Goal: Information Seeking & Learning: Find specific fact

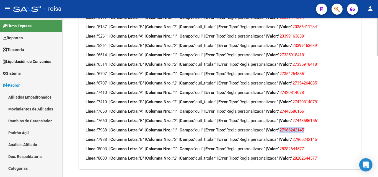
scroll to position [510, 0]
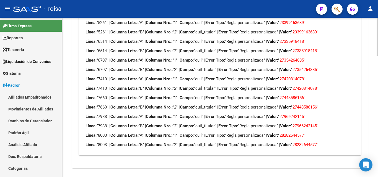
click at [296, 133] on span "28282644577" at bounding box center [291, 135] width 24 height 5
copy span "28282644577"
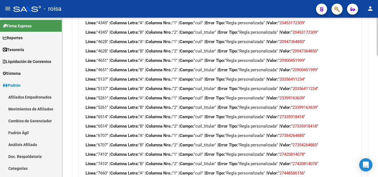
scroll to position [427, 0]
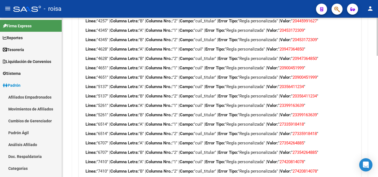
click at [299, 66] on span "20900451999" at bounding box center [291, 68] width 24 height 5
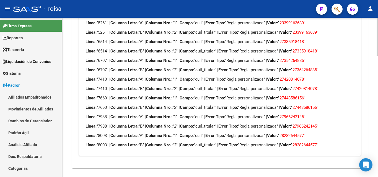
scroll to position [510, 0]
click at [296, 39] on span "27335918418" at bounding box center [291, 41] width 24 height 5
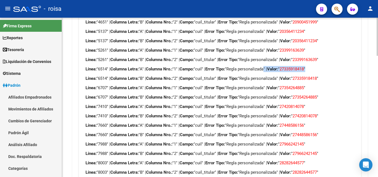
drag, startPoint x: 319, startPoint y: 62, endPoint x: 271, endPoint y: 61, distance: 47.6
click at [271, 66] on p "Línea: "6514" | Columna Letra: "A" | Columna Nro.: "1" | Campo: "cuil" | Error …" at bounding box center [219, 69] width 268 height 6
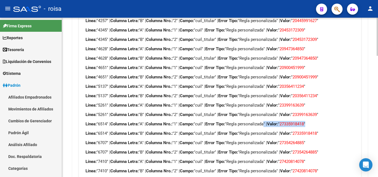
scroll to position [427, 0]
drag, startPoint x: 319, startPoint y: 25, endPoint x: 289, endPoint y: 25, distance: 29.3
click at [289, 27] on p "Línea: "4345" | Columna Letra: "A" | Columna Nro.: "1" | Campo: "cuil" | Error …" at bounding box center [219, 30] width 268 height 6
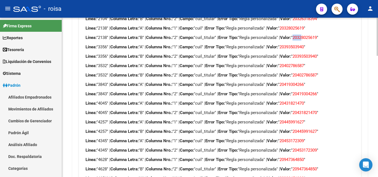
drag, startPoint x: 314, startPoint y: 32, endPoint x: 303, endPoint y: 30, distance: 10.8
click at [303, 35] on p "Línea: "2138" | Columna Letra: "B" | Columna Nro.: "2" | Campo: "cuil_titular" …" at bounding box center [219, 38] width 268 height 6
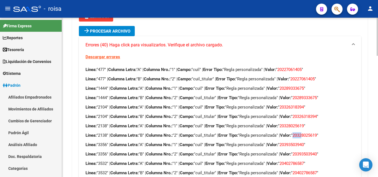
scroll to position [206, 0]
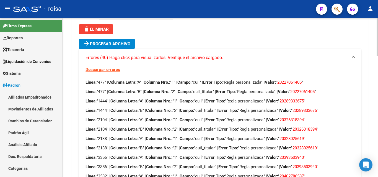
click at [304, 136] on span "20328025619" at bounding box center [291, 138] width 24 height 5
click at [306, 146] on span "20328025619" at bounding box center [304, 148] width 24 height 5
drag, startPoint x: 303, startPoint y: 149, endPoint x: 297, endPoint y: 148, distance: 5.9
click at [297, 155] on p "Línea: "3356" | Columna Letra: "A" | Columna Nro.: "1" | Campo: "cuil" | Error …" at bounding box center [219, 158] width 268 height 6
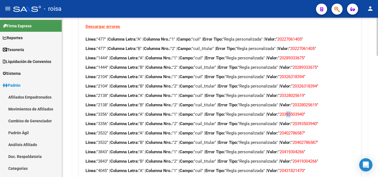
scroll to position [261, 0]
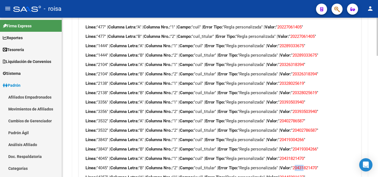
drag, startPoint x: 314, startPoint y: 161, endPoint x: 306, endPoint y: 161, distance: 8.8
click at [306, 166] on span "20431821470" at bounding box center [304, 168] width 24 height 5
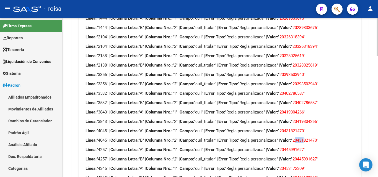
click at [289, 156] on p "Línea: "4257" | Columna Letra: "B" | Columna Nro.: "2" | Campo: "cuil_titular" …" at bounding box center [219, 159] width 268 height 6
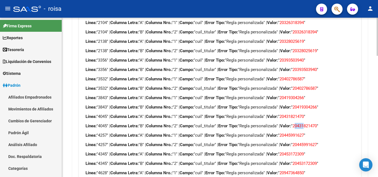
scroll to position [316, 0]
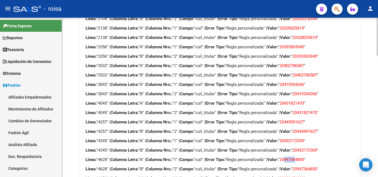
drag, startPoint x: 306, startPoint y: 155, endPoint x: 296, endPoint y: 155, distance: 9.7
click at [296, 157] on span "20947364850" at bounding box center [291, 159] width 24 height 5
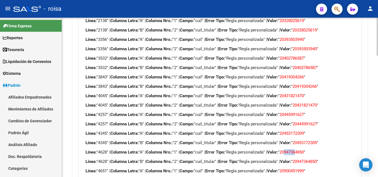
scroll to position [344, 0]
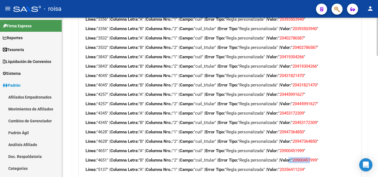
drag, startPoint x: 322, startPoint y: 155, endPoint x: 297, endPoint y: 156, distance: 25.4
click at [297, 157] on p "Línea: "4651" | Columna Letra: "B" | Columna Nro.: "2" | Campo: "cuil_titular" …" at bounding box center [219, 160] width 268 height 6
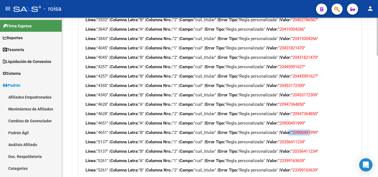
scroll to position [399, 0]
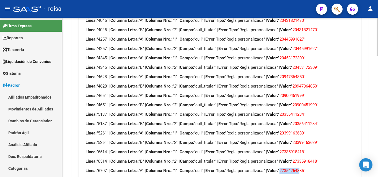
drag, startPoint x: 312, startPoint y: 164, endPoint x: 290, endPoint y: 163, distance: 21.6
click at [290, 168] on p "Línea: "6707" | Columna Letra: "A" | Columna Nro.: "1" | Campo: "cuil" | Error …" at bounding box center [219, 171] width 268 height 6
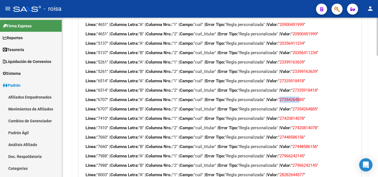
scroll to position [482, 0]
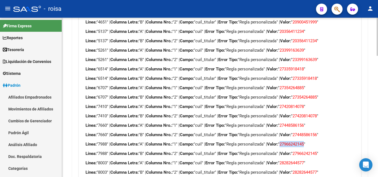
drag, startPoint x: 315, startPoint y: 139, endPoint x: 291, endPoint y: 139, distance: 24.1
click at [291, 142] on span "27966242145" at bounding box center [291, 144] width 24 height 5
copy span "27966242145"
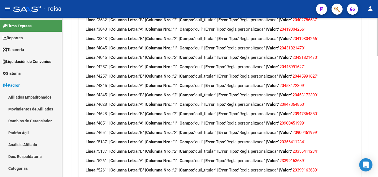
scroll to position [399, 0]
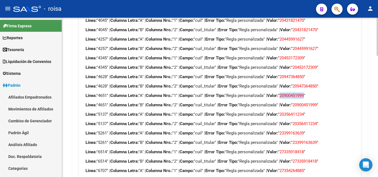
drag, startPoint x: 316, startPoint y: 89, endPoint x: 290, endPoint y: 88, distance: 25.4
click at [290, 93] on span "20900451999" at bounding box center [291, 95] width 24 height 5
copy span "20900451999"
